Goal: Task Accomplishment & Management: Manage account settings

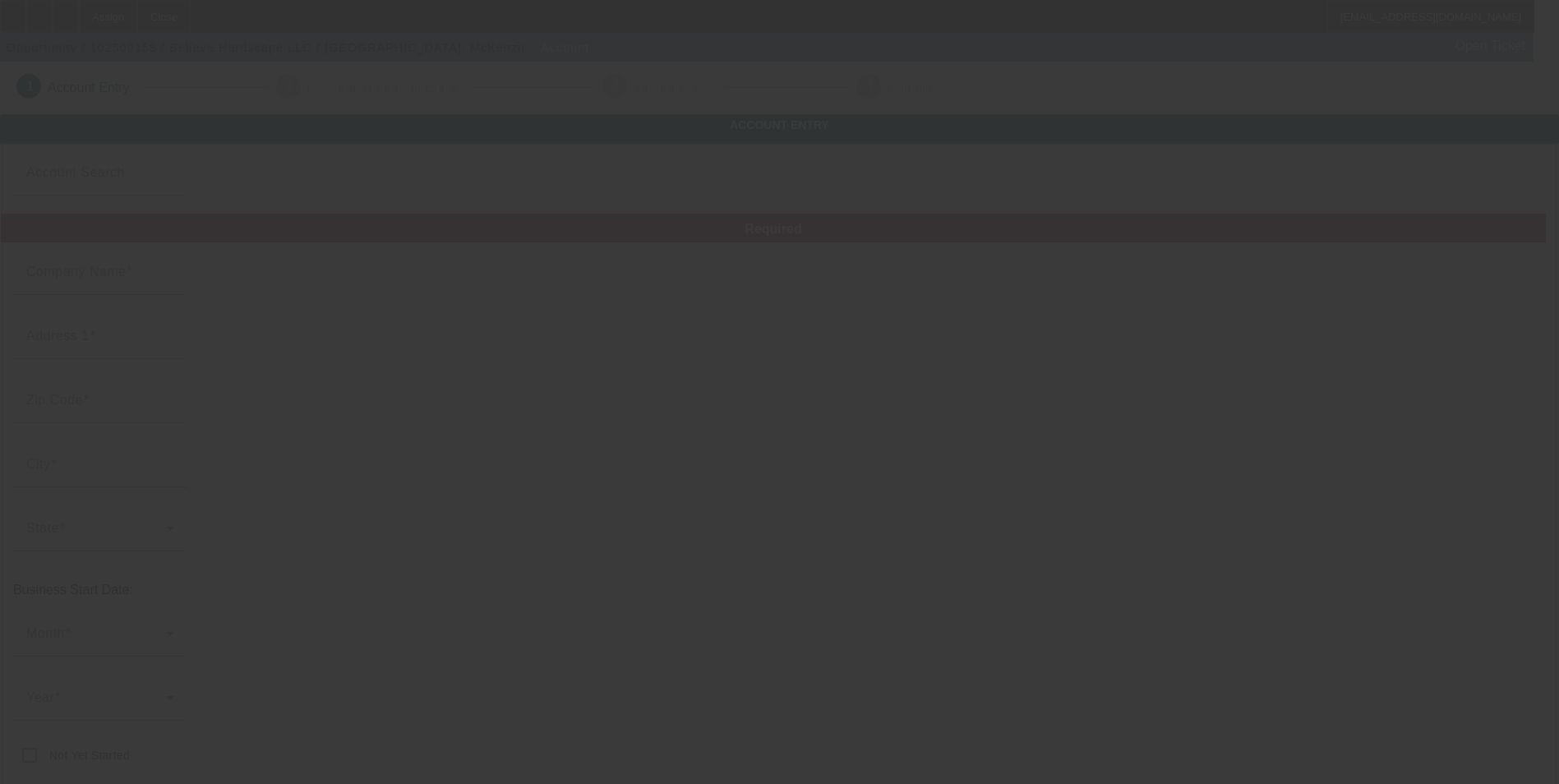
type input "Believe Hardscape LLC"
type input "N5734 Abnet Rd"
type input "54650"
type input "Onalaska"
type input "[PHONE_NUMBER]"
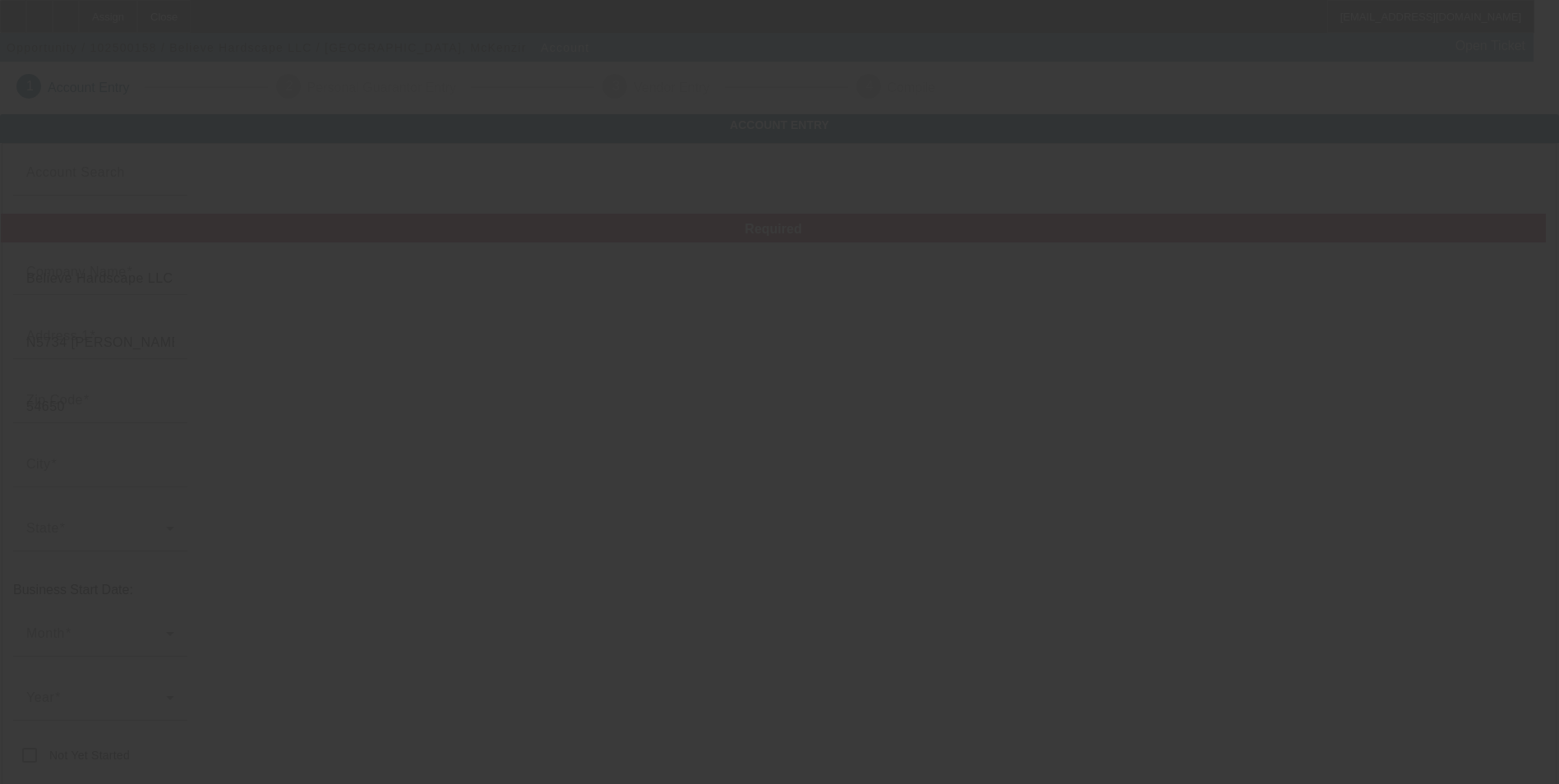
type input "mckenzie@believehardscape.com"
type input "[US_EMPLOYER_IDENTIFICATION_NUMBER]"
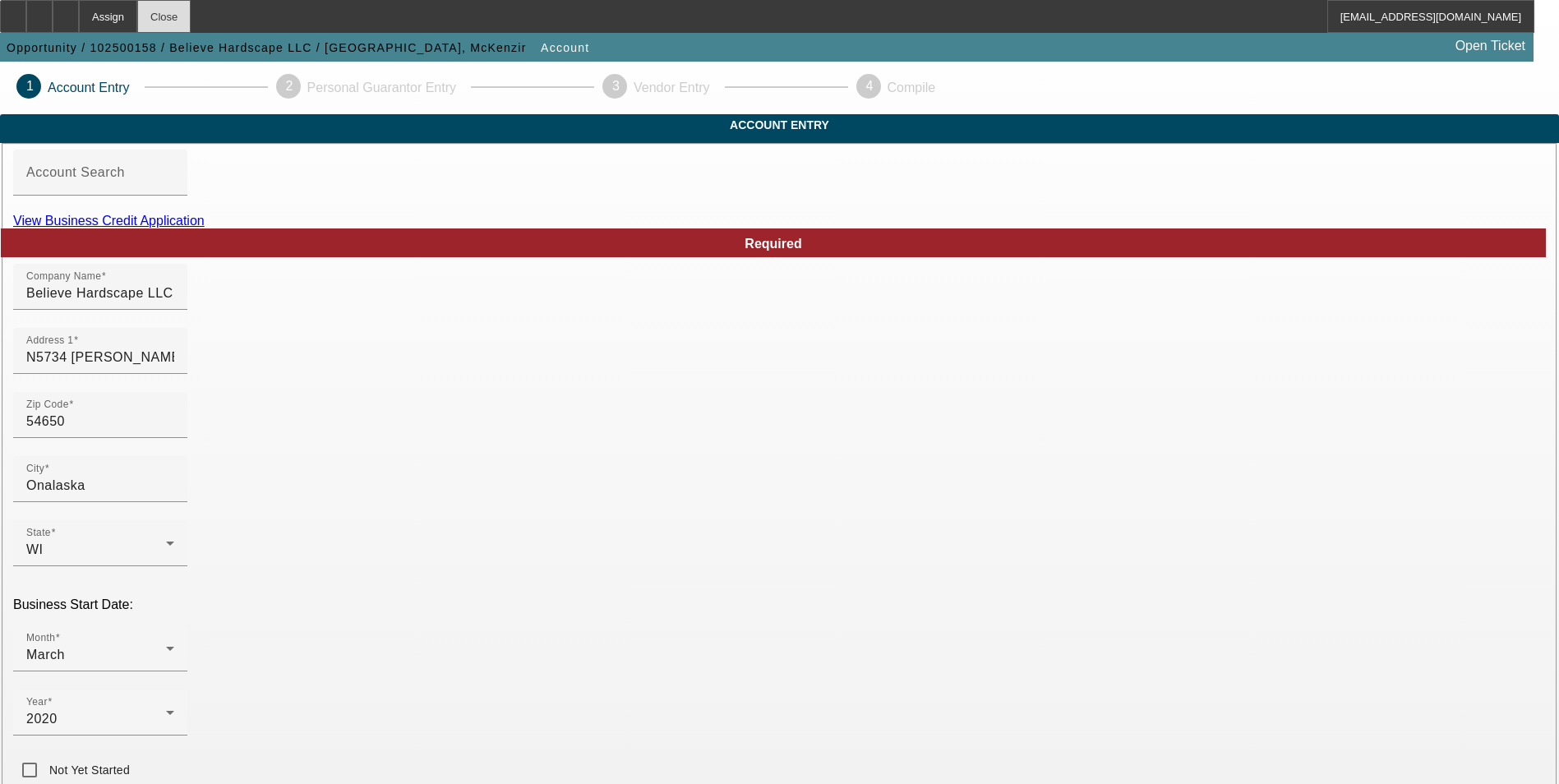
click at [191, 23] on div "Close" at bounding box center [164, 16] width 54 height 33
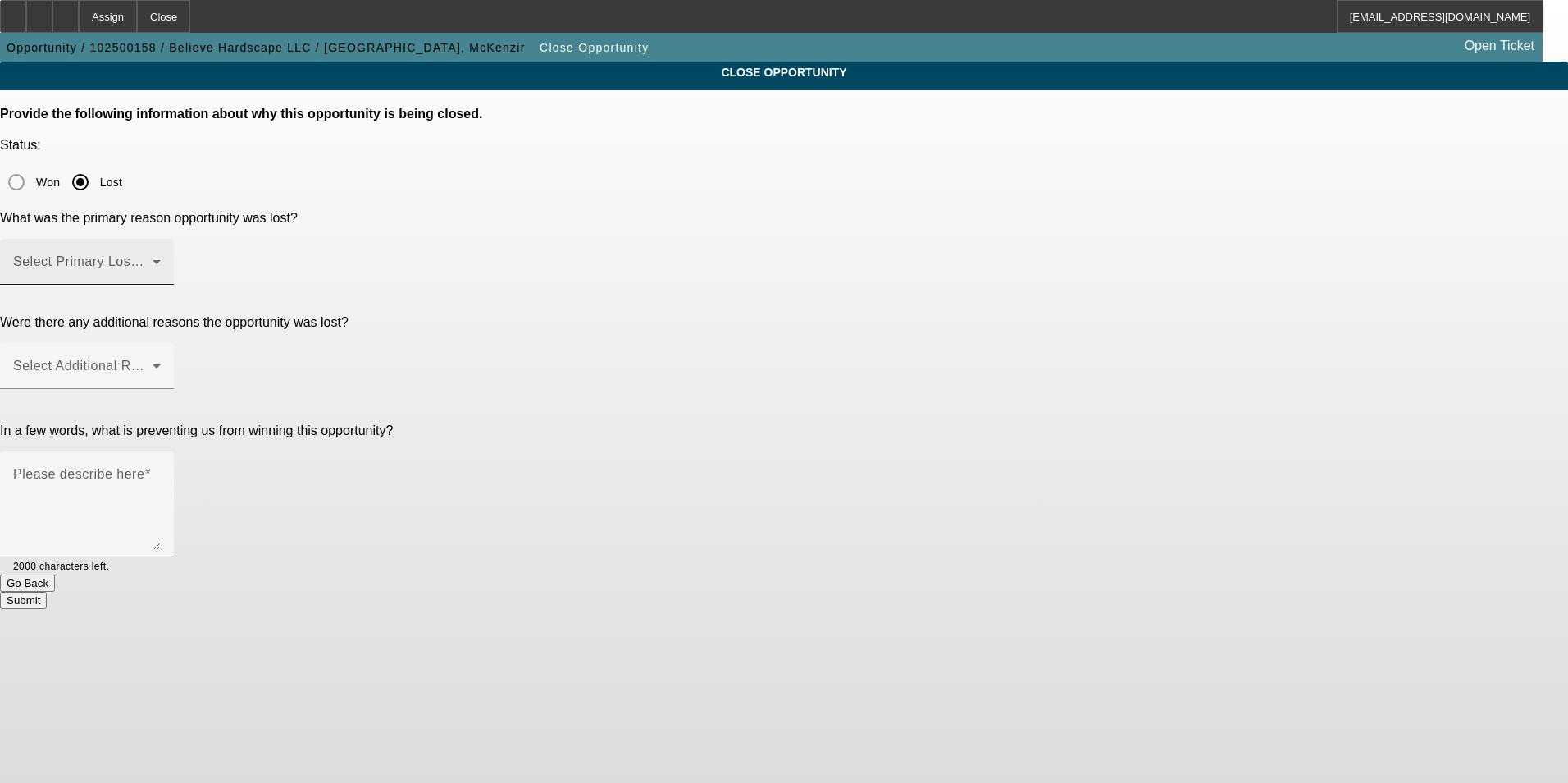
click at [153, 259] on span at bounding box center [82, 269] width 139 height 20
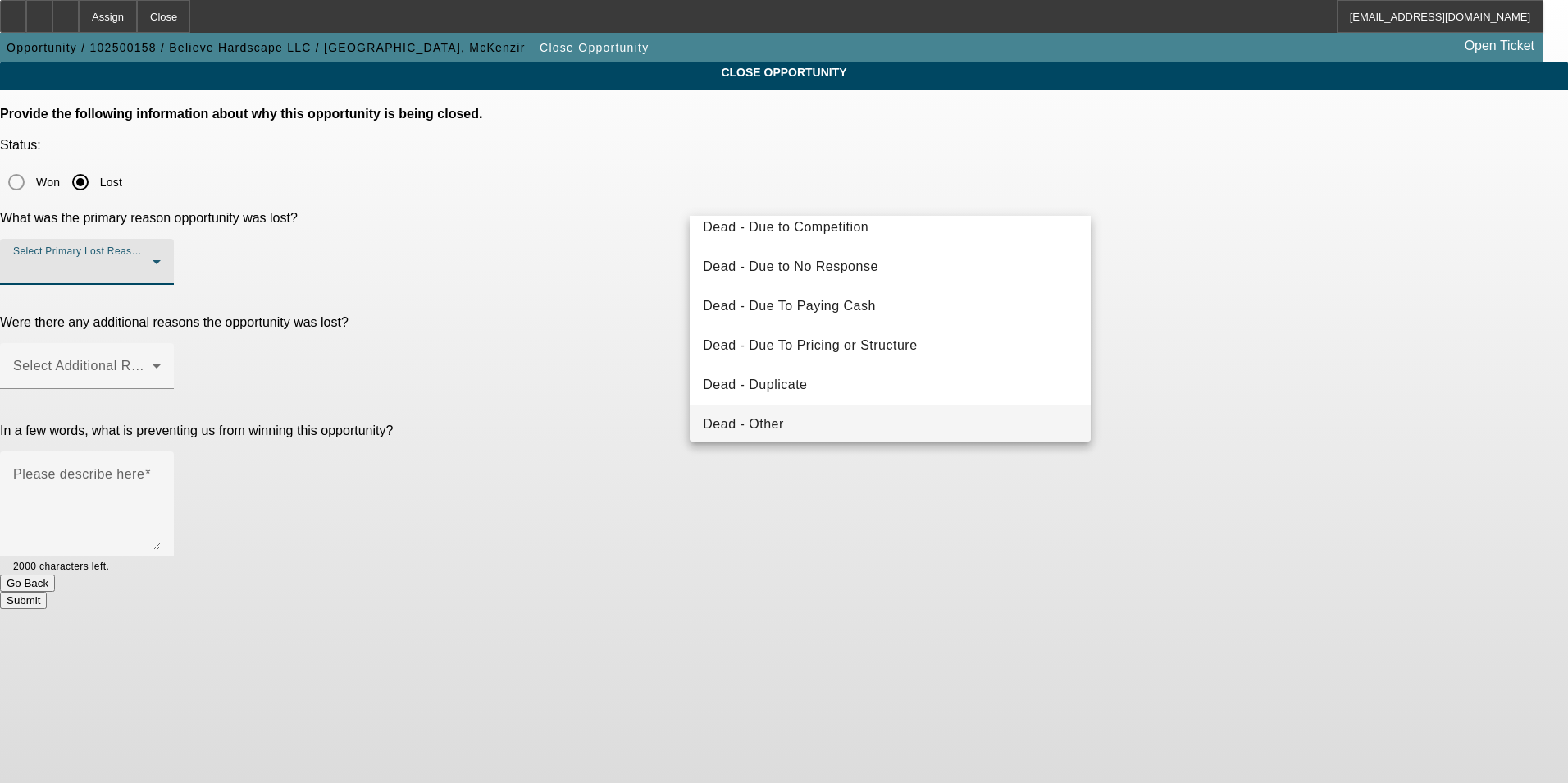
scroll to position [82, 0]
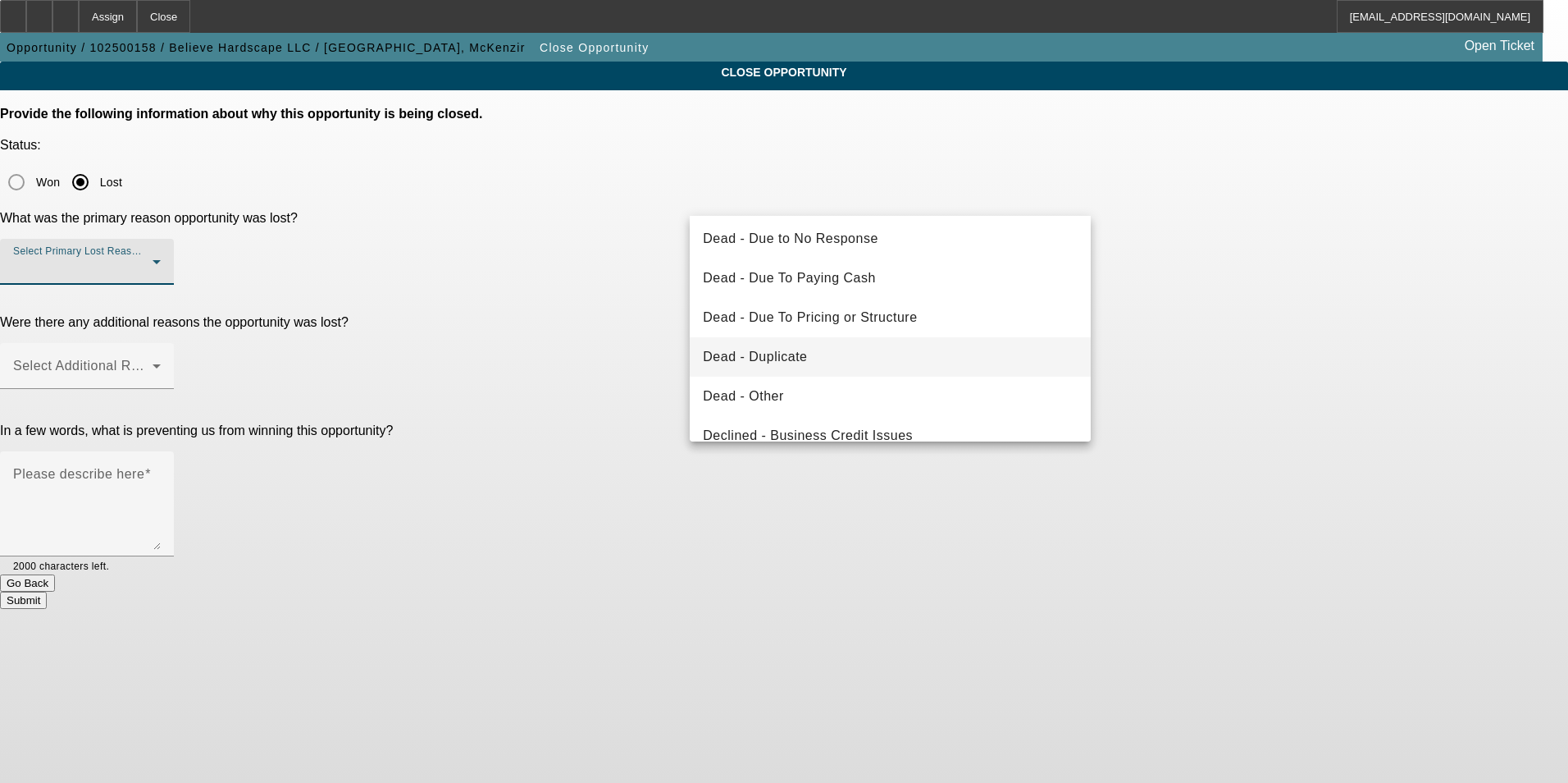
click at [794, 364] on span "Dead - Duplicate" at bounding box center [754, 357] width 104 height 20
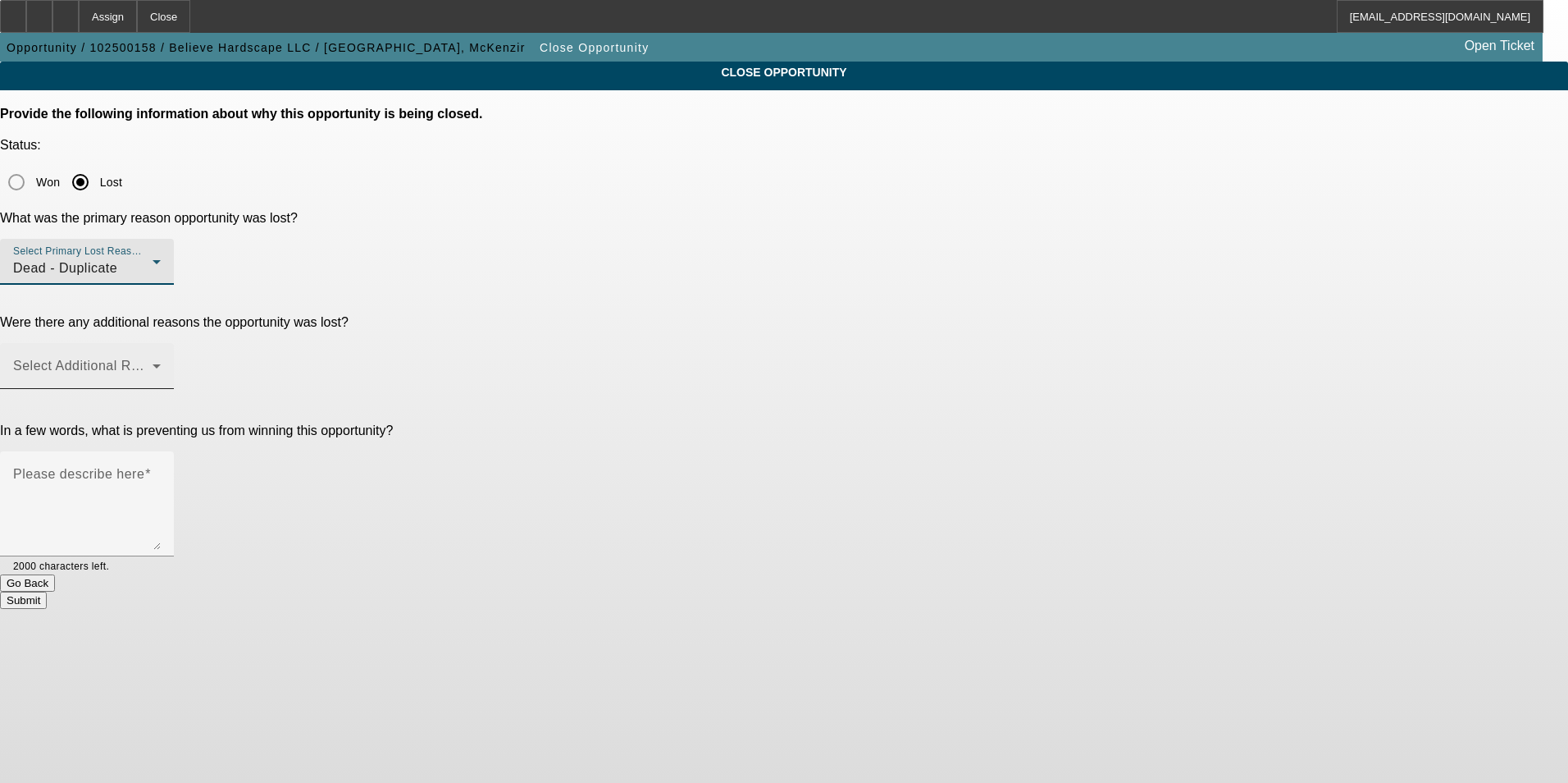
click at [153, 362] on span at bounding box center [82, 372] width 139 height 20
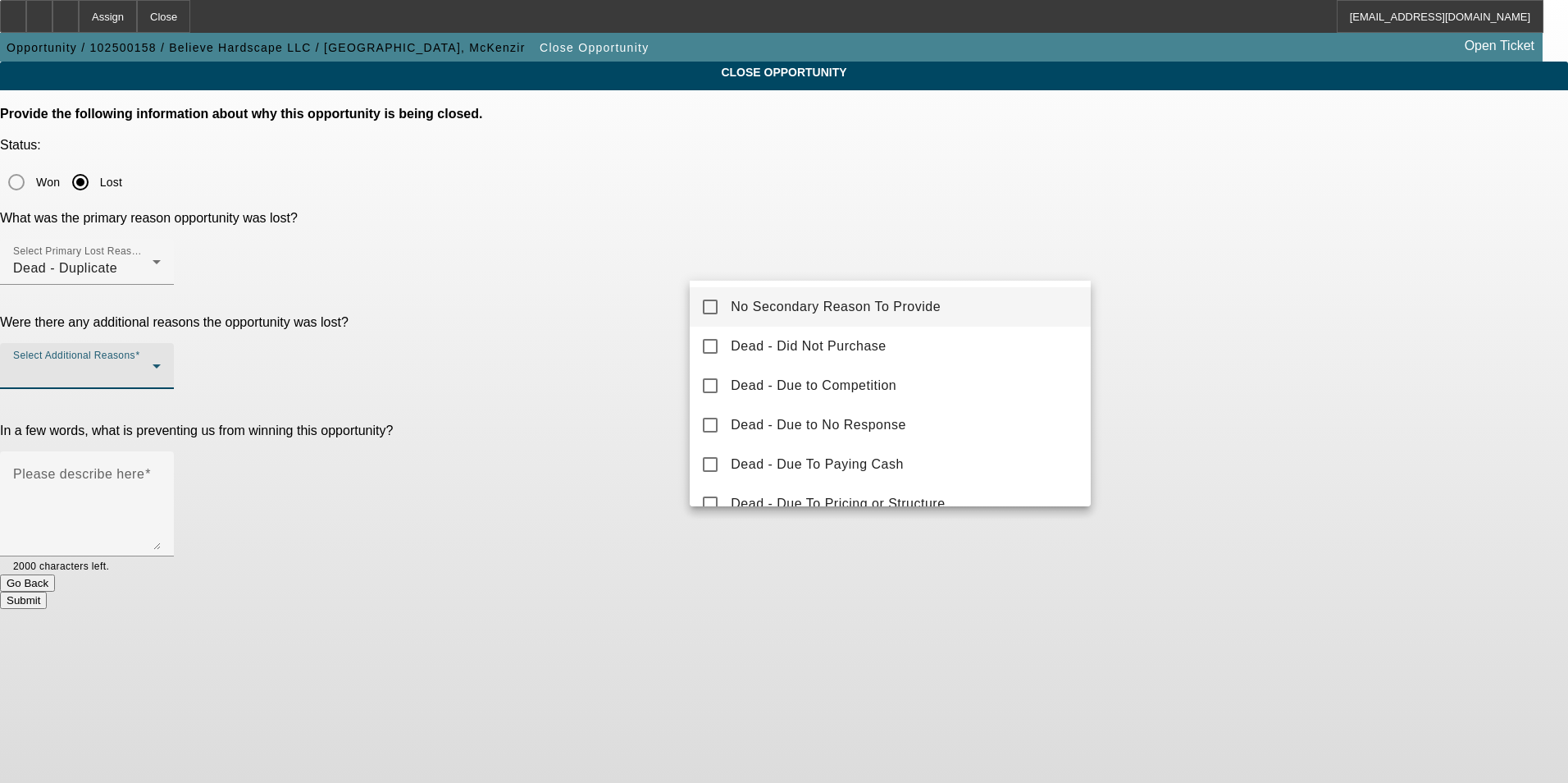
click at [802, 300] on span "No Secondary Reason To Provide" at bounding box center [835, 307] width 210 height 20
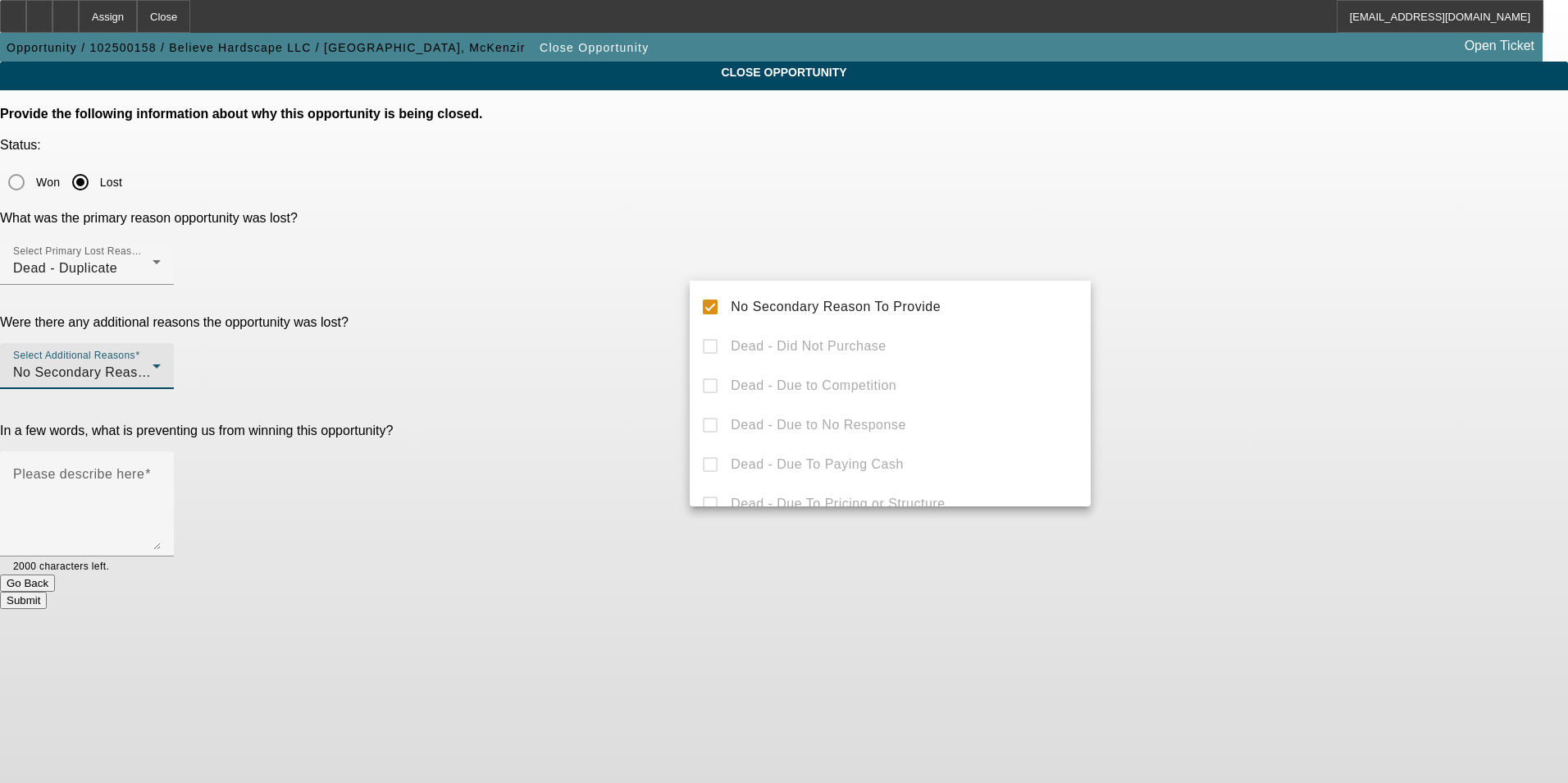
click at [1427, 384] on div at bounding box center [784, 392] width 1568 height 783
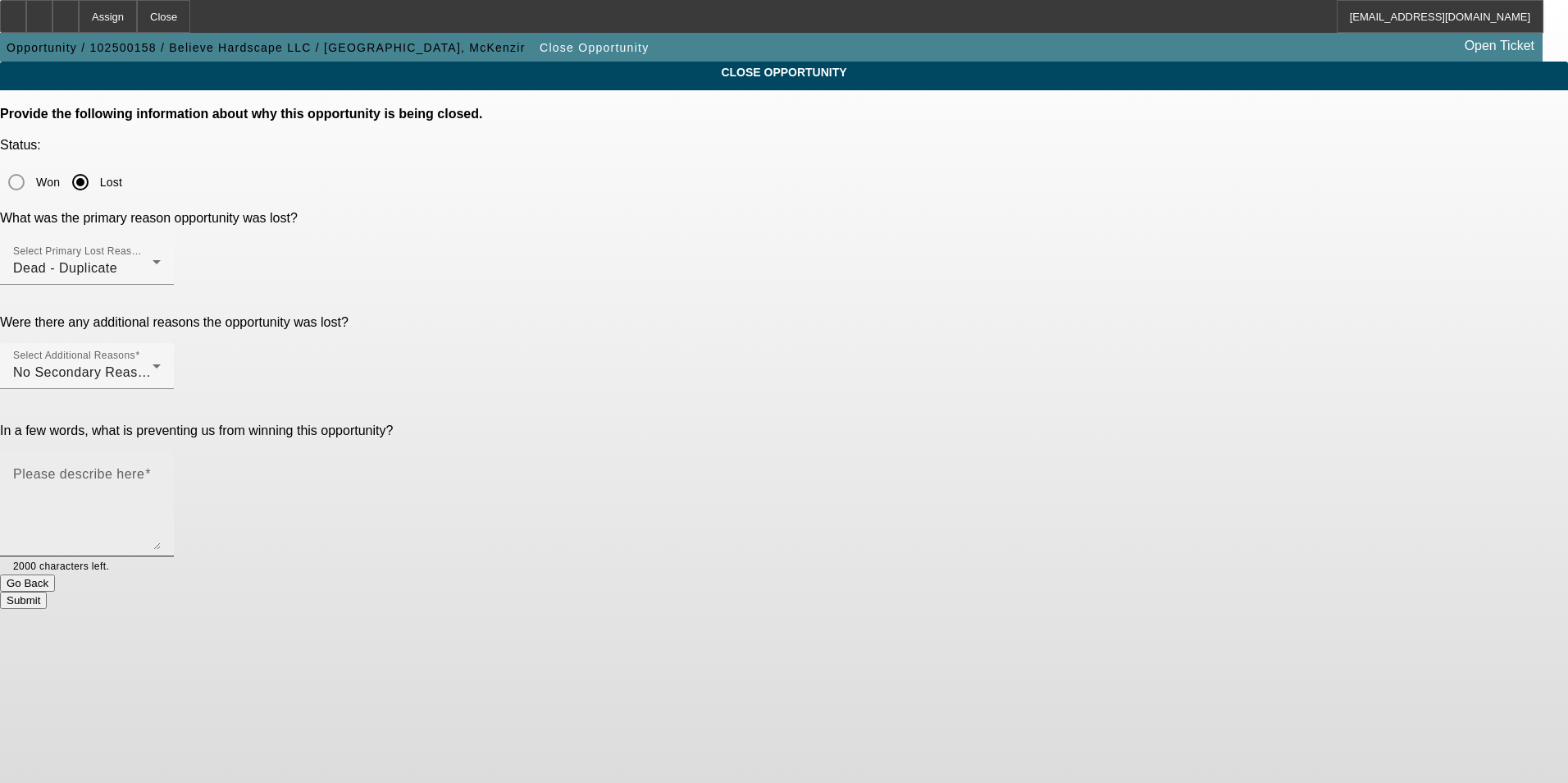
click at [161, 471] on textarea "Please describe here" at bounding box center [86, 510] width 147 height 79
type textarea "m"
type textarea "manually converted"
click at [46, 592] on button "Submit" at bounding box center [23, 600] width 46 height 17
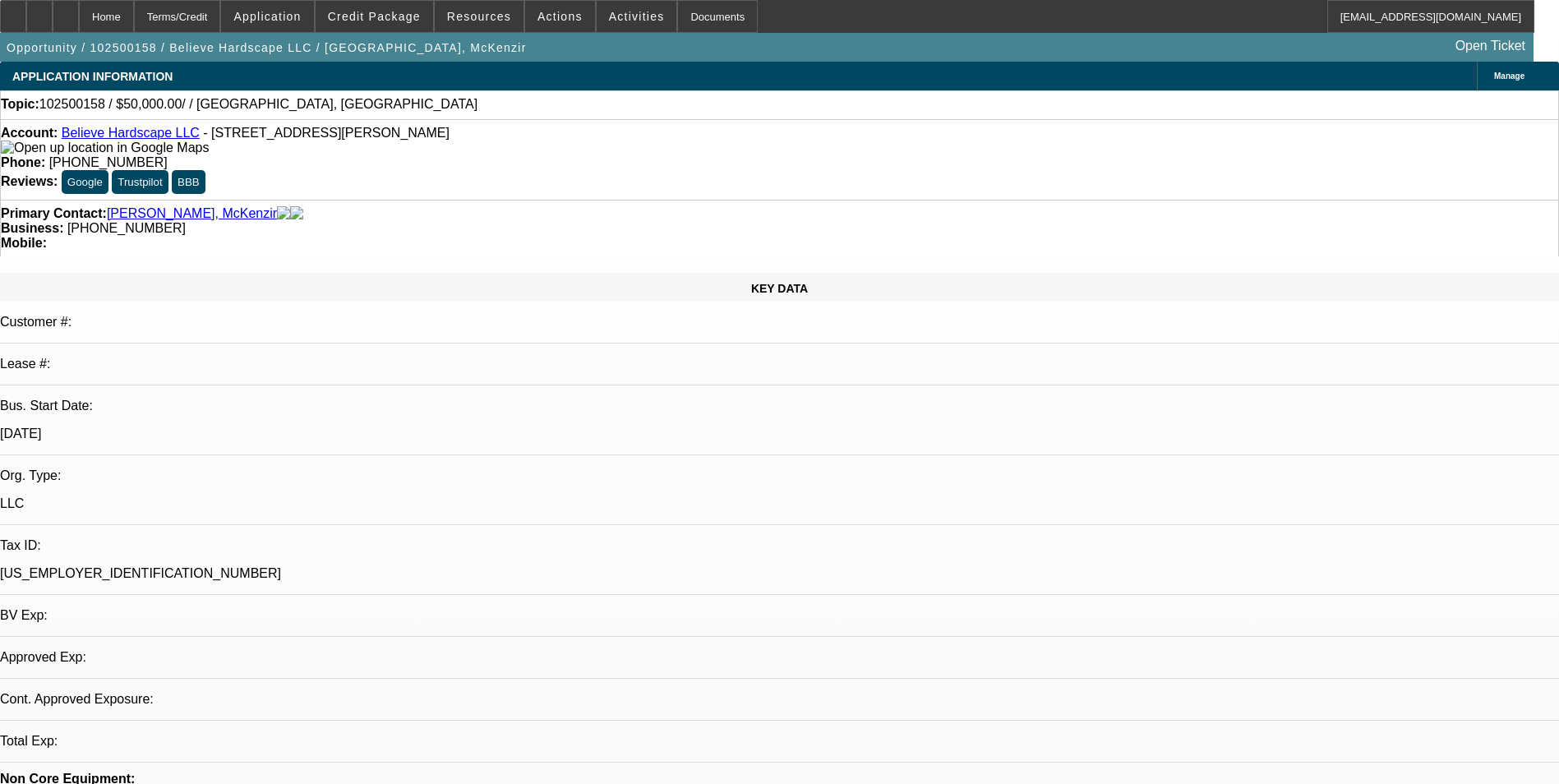
select select "0"
select select "2"
select select "0.1"
select select "1"
select select "2"
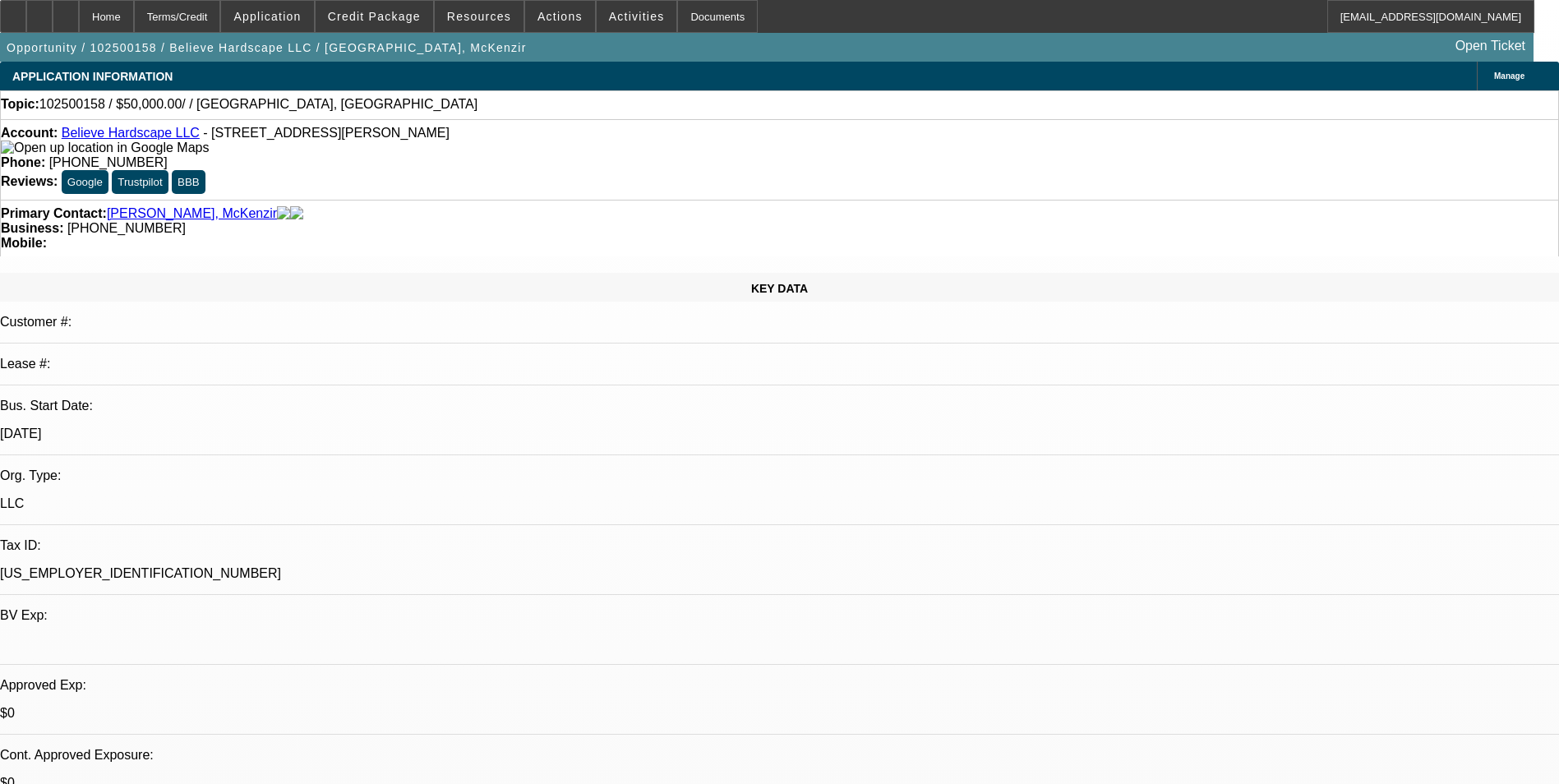
select select "4"
